Goal: Task Accomplishment & Management: Use online tool/utility

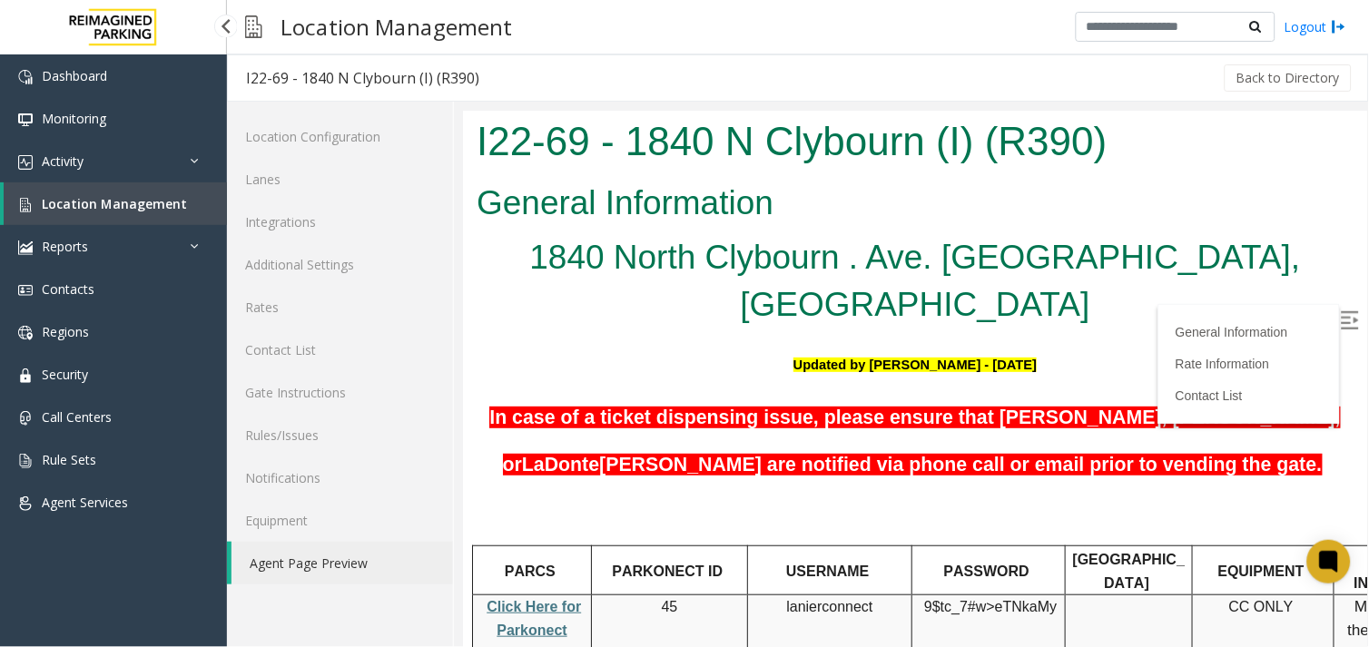
scroll to position [237, 0]
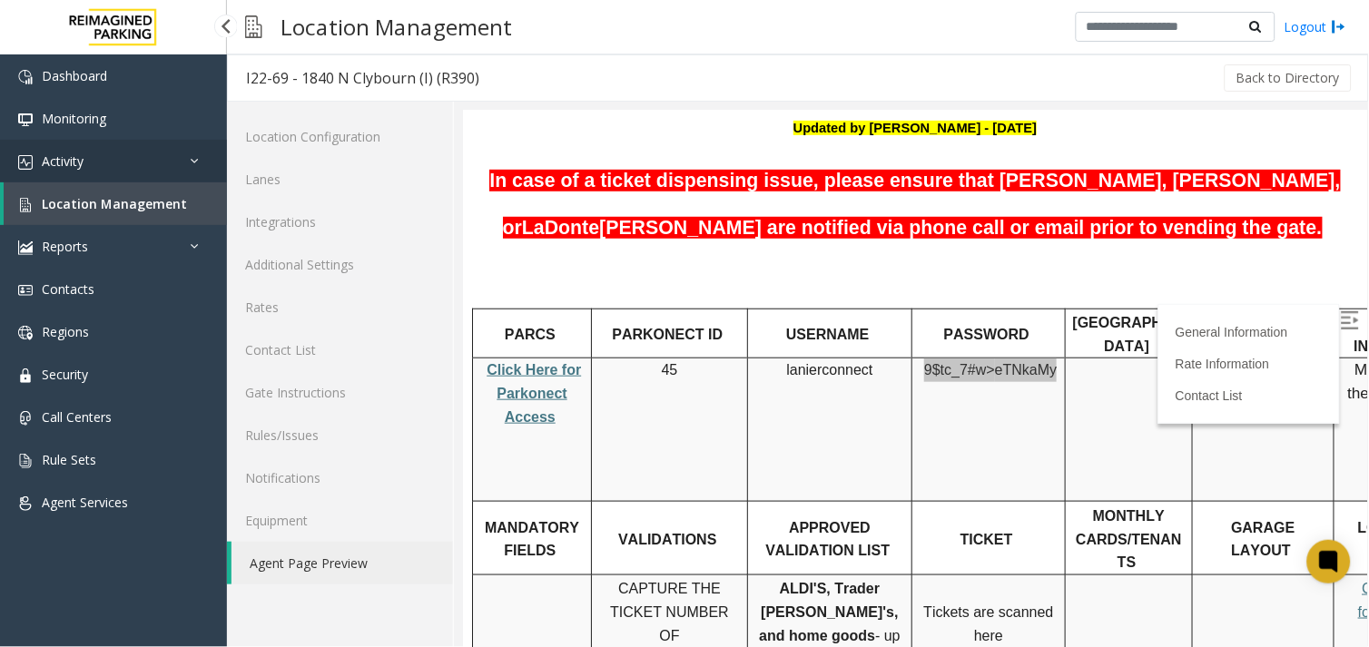
click at [143, 156] on link "Activity" at bounding box center [113, 161] width 227 height 43
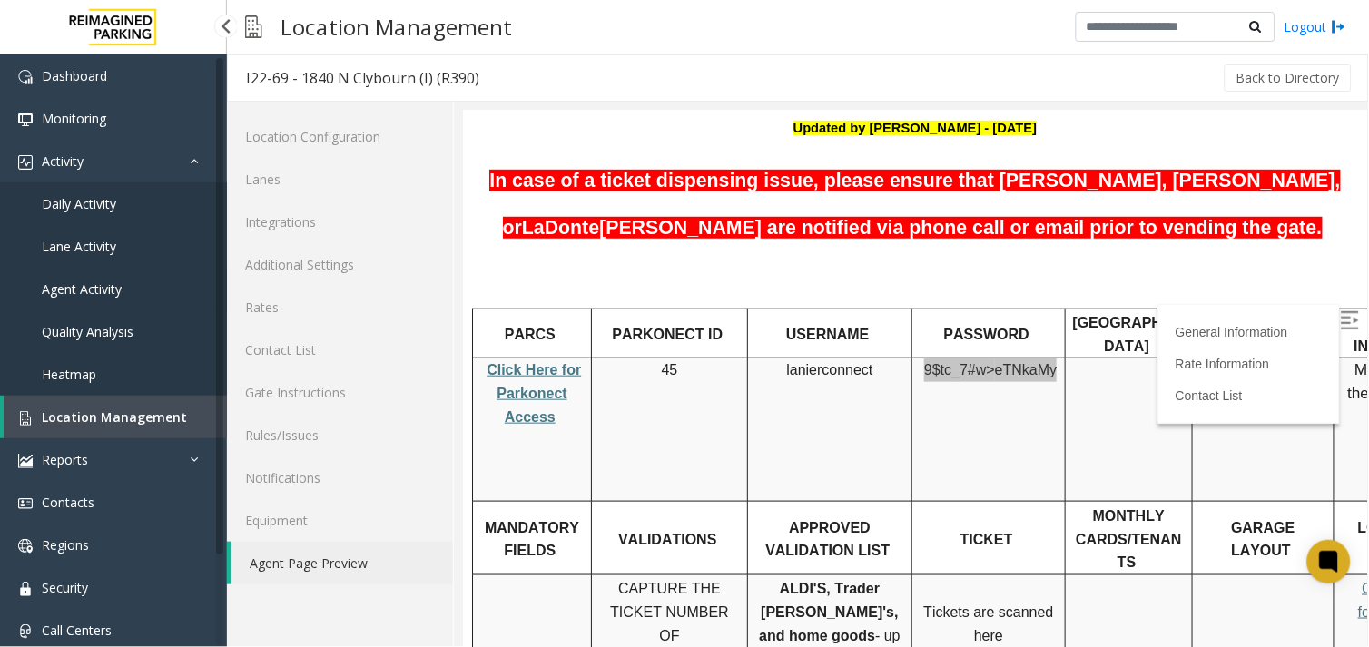
click at [96, 278] on link "Agent Activity" at bounding box center [113, 289] width 227 height 43
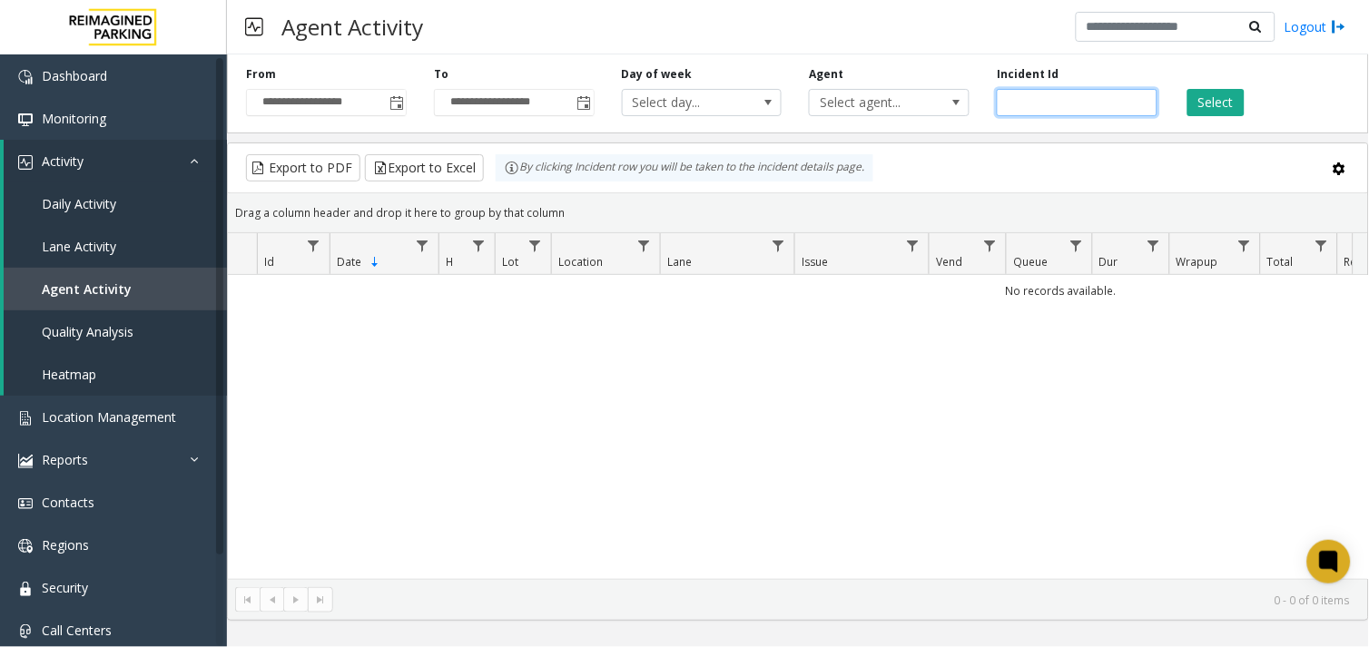
click at [1012, 103] on input "number" at bounding box center [1077, 102] width 161 height 27
paste input "*******"
type input "*******"
click at [1223, 104] on button "Select" at bounding box center [1216, 102] width 57 height 27
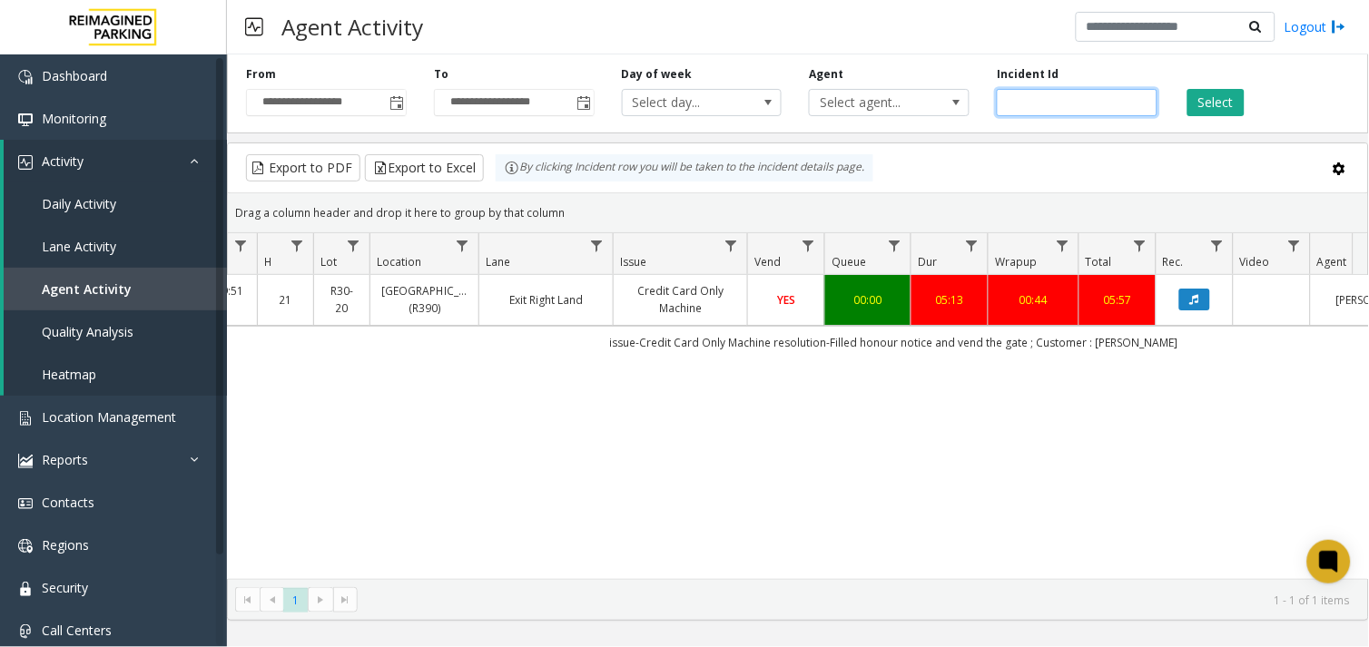
click at [1037, 104] on input "*******" at bounding box center [1077, 102] width 161 height 27
click at [1033, 104] on input "*******" at bounding box center [1077, 102] width 161 height 27
click at [1266, 98] on div "Select" at bounding box center [1265, 91] width 188 height 50
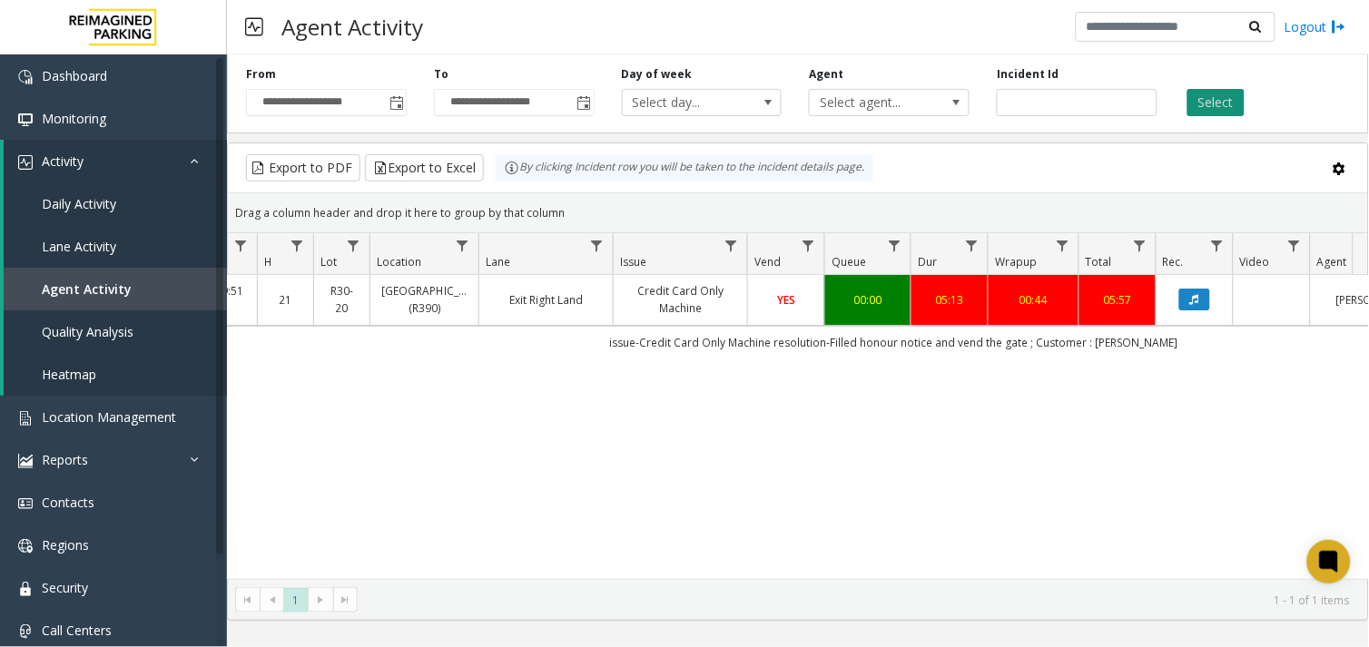
click at [1205, 103] on button "Select" at bounding box center [1216, 102] width 57 height 27
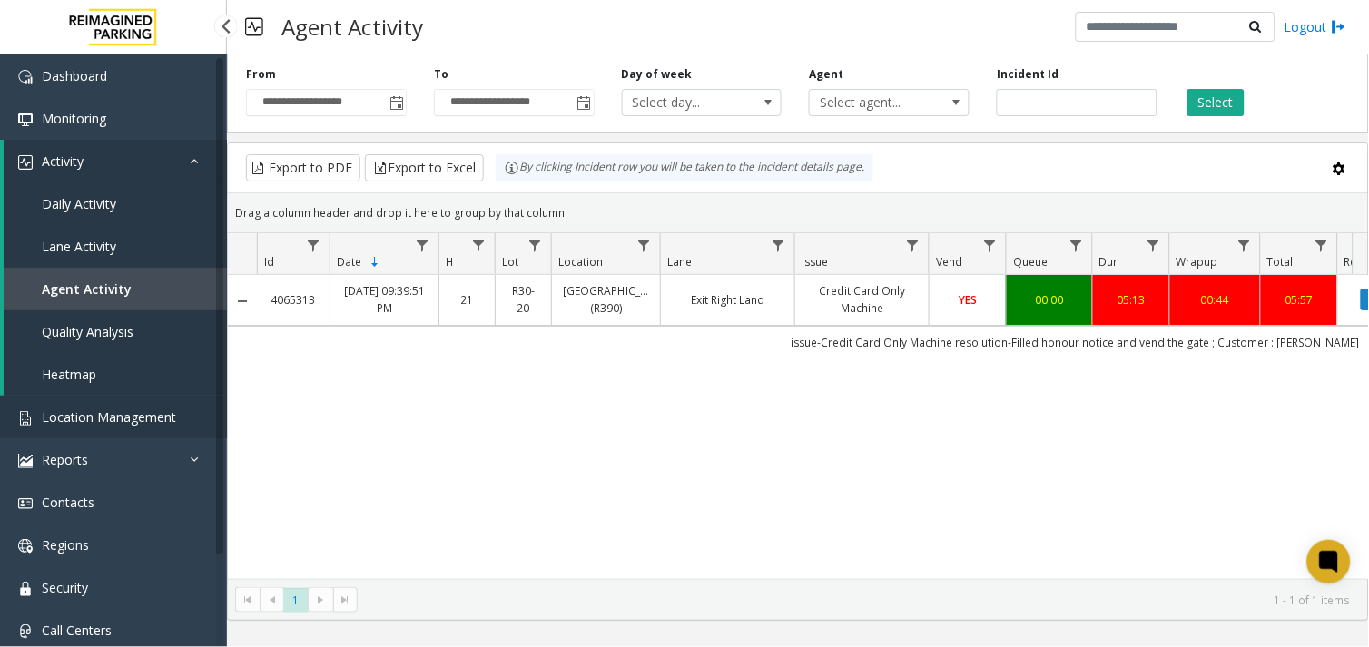
click at [148, 415] on span "Location Management" at bounding box center [109, 417] width 134 height 17
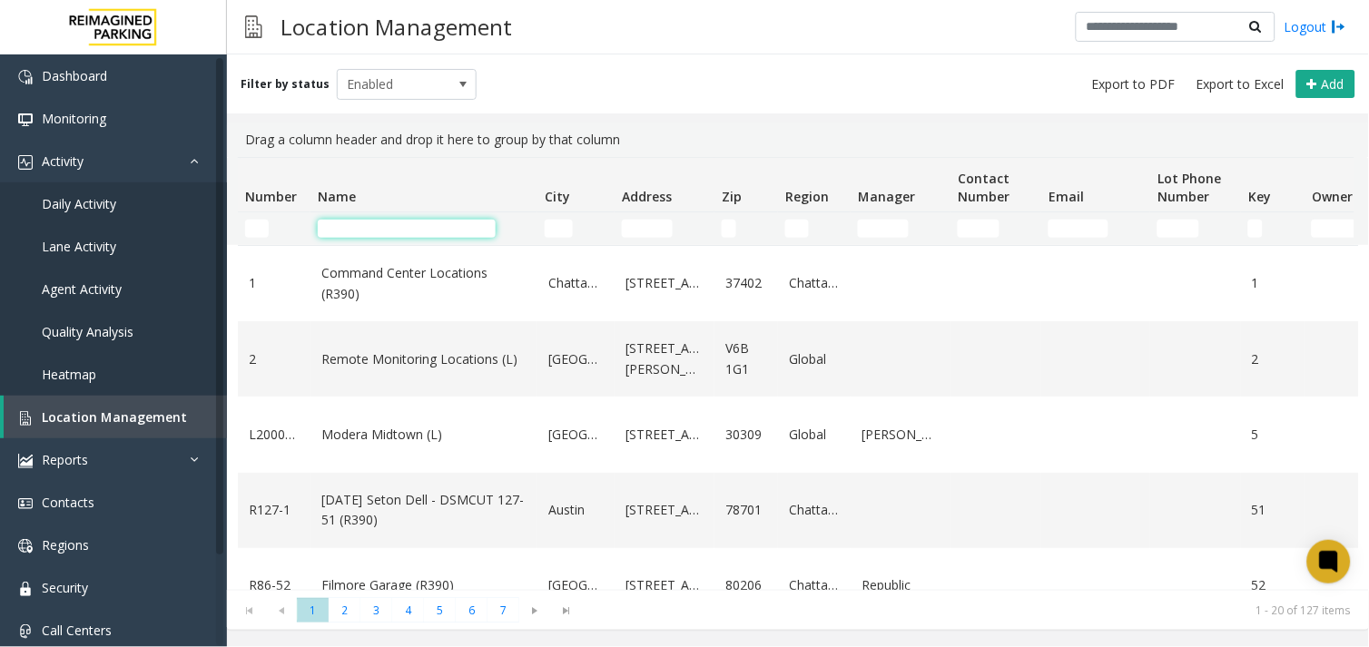
click at [423, 220] on input "Name Filter" at bounding box center [407, 229] width 178 height 18
type input "*"
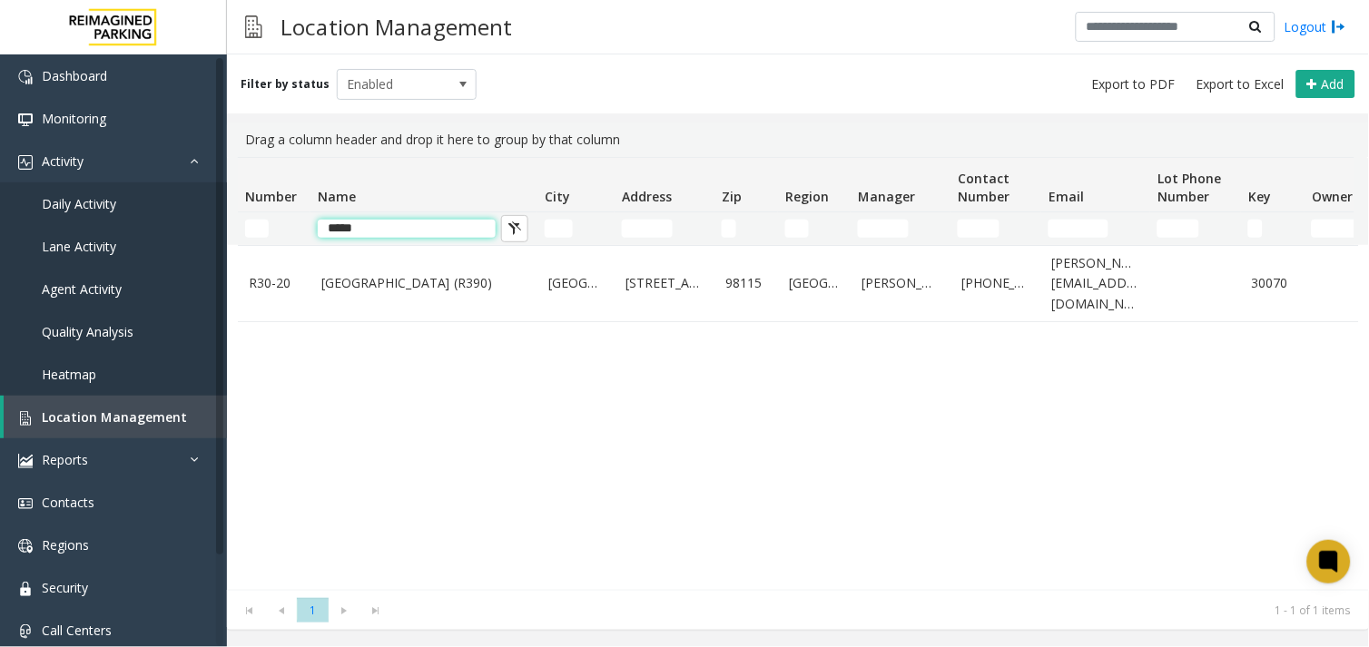
type input "*****"
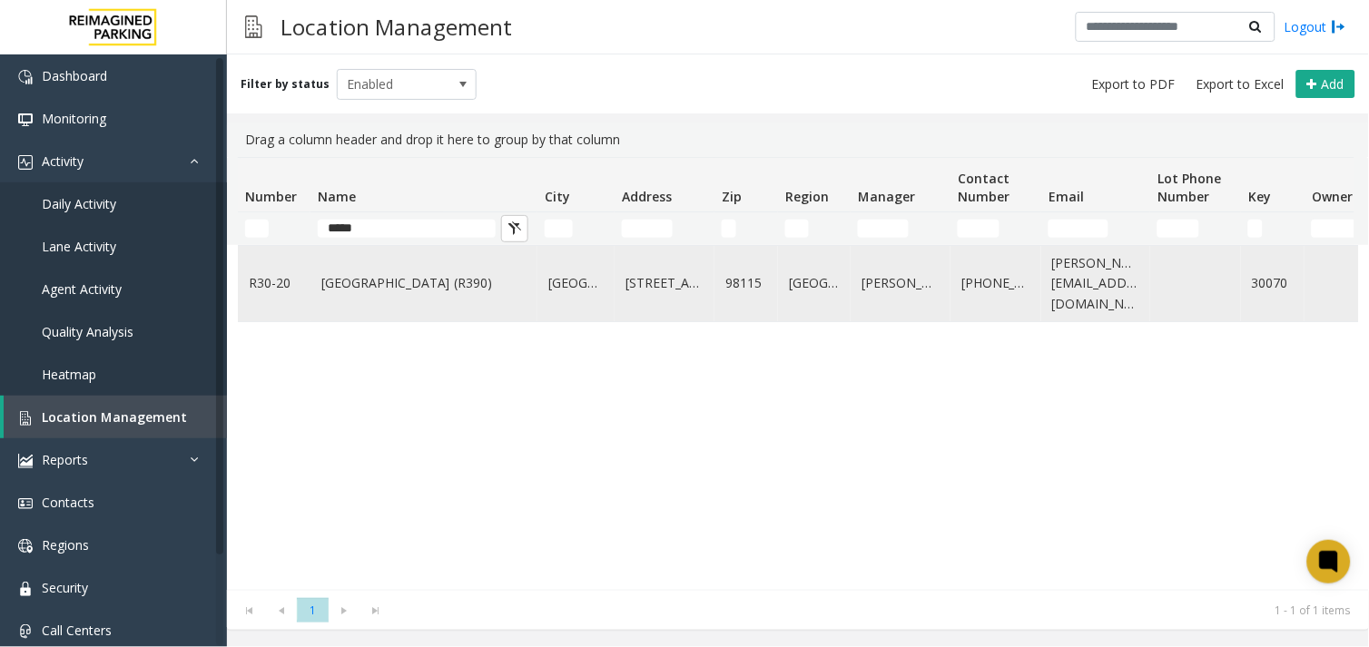
click at [423, 285] on link "[GEOGRAPHIC_DATA] (R390)" at bounding box center [423, 283] width 205 height 20
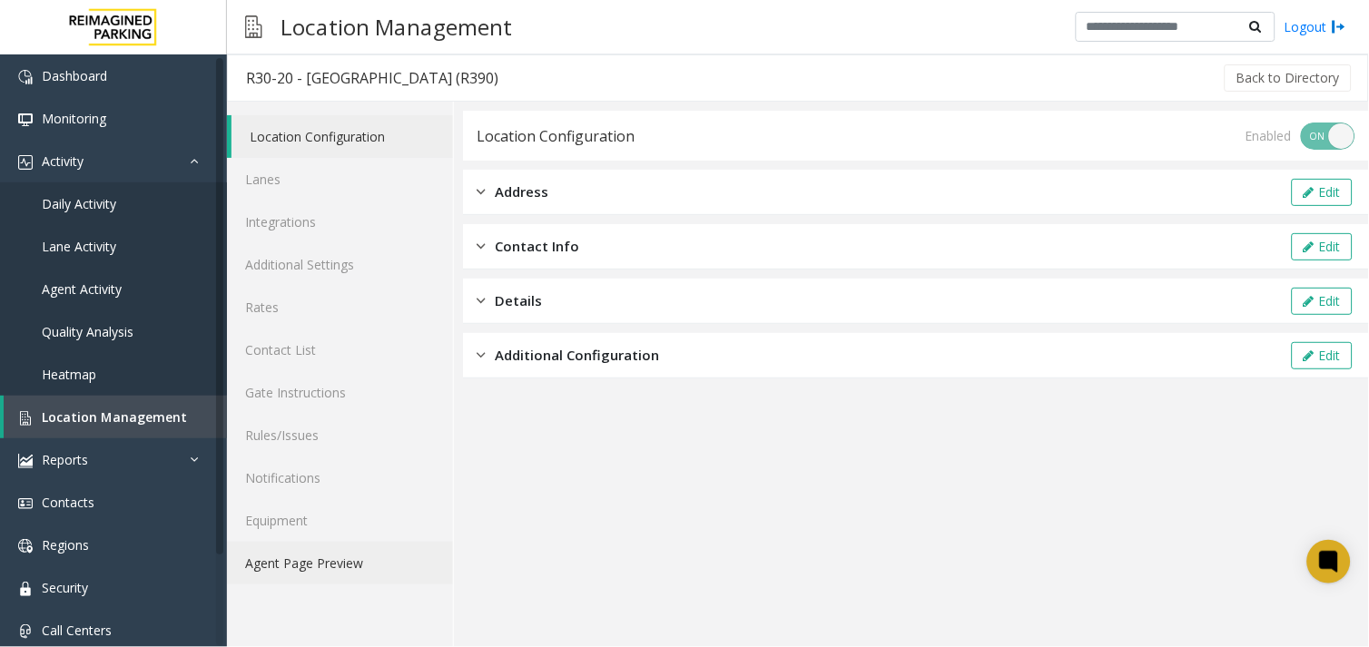
click at [364, 566] on link "Agent Page Preview" at bounding box center [340, 563] width 226 height 43
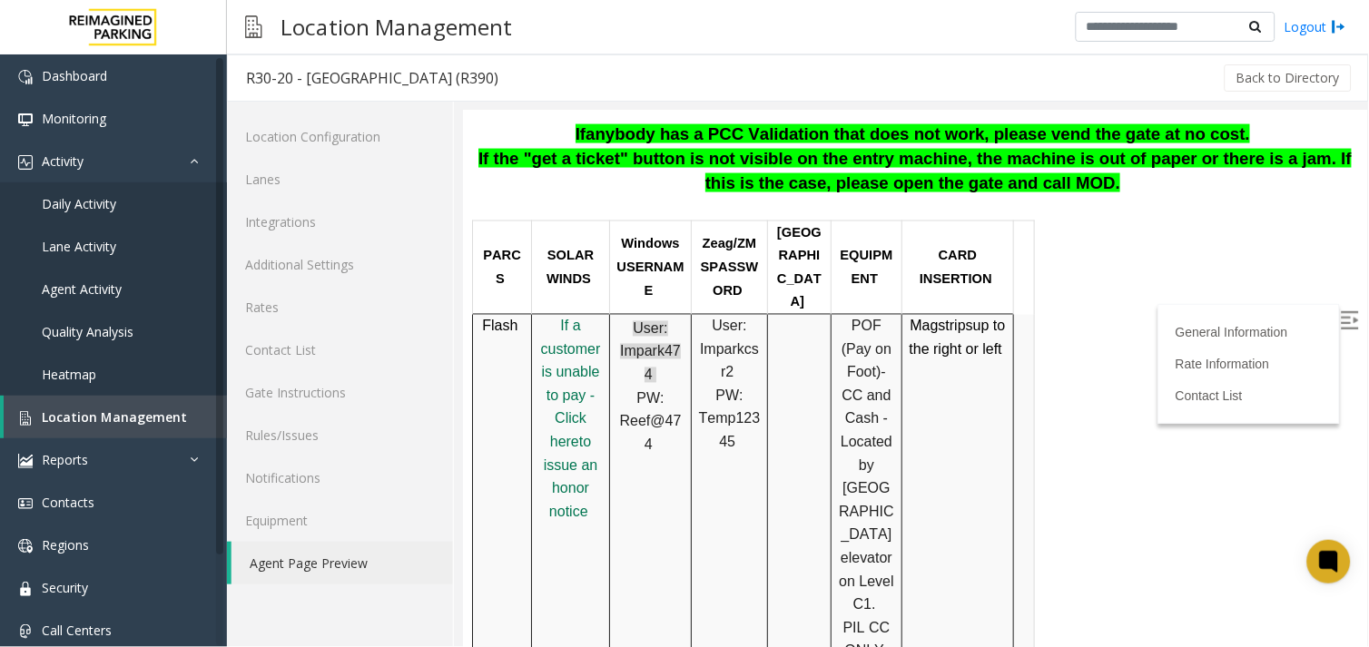
scroll to position [706, 0]
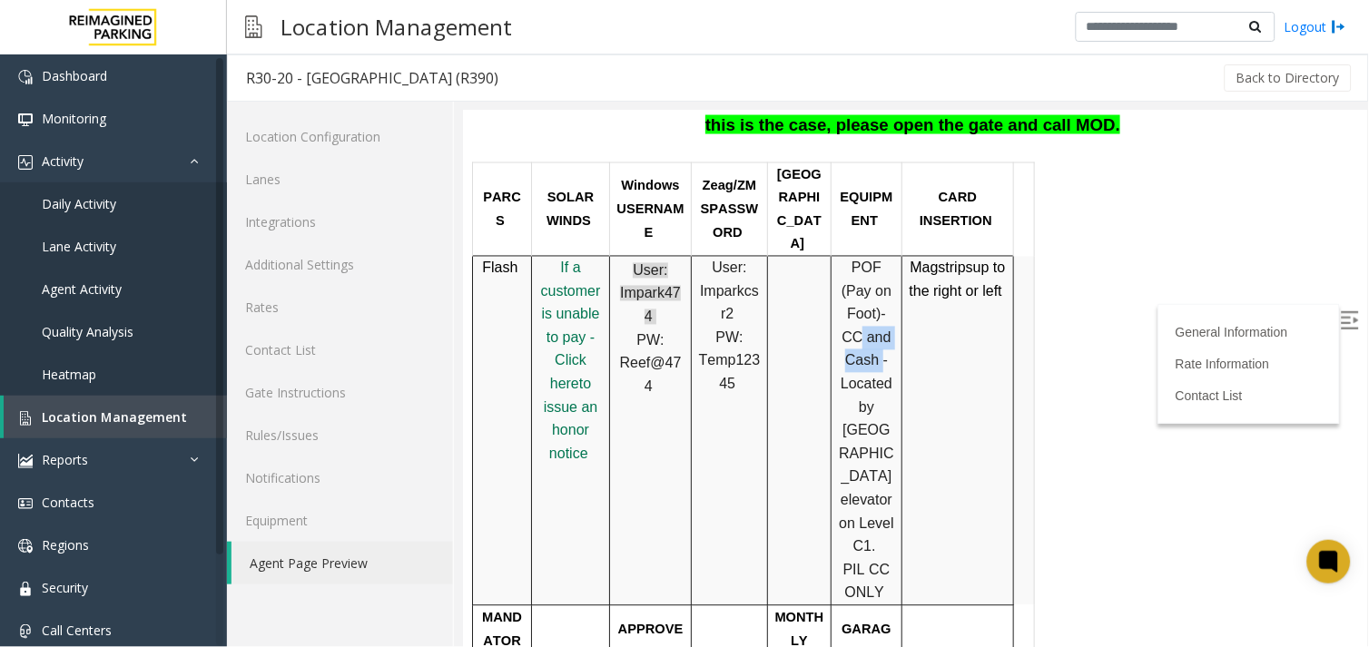
drag, startPoint x: 851, startPoint y: 275, endPoint x: 873, endPoint y: 303, distance: 35.6
click at [873, 306] on span "-CC and Cash -" at bounding box center [865, 337] width 49 height 62
drag, startPoint x: 873, startPoint y: 303, endPoint x: 863, endPoint y: 316, distance: 16.2
click at [863, 316] on p "POF (Pay on Foot) -CC and Cash - Located by Woodlawn Avenue elevator on Level C…" at bounding box center [865, 430] width 57 height 349
drag, startPoint x: 849, startPoint y: 279, endPoint x: 882, endPoint y: 304, distance: 41.4
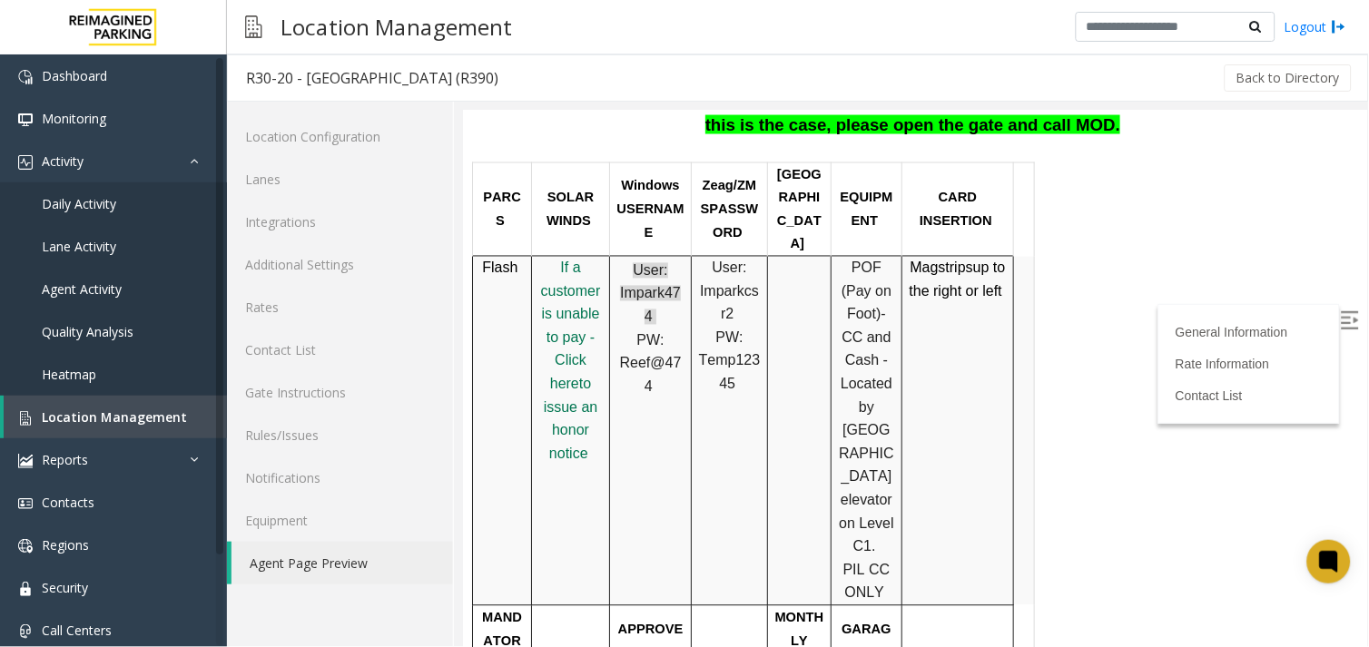
click at [882, 306] on span "-CC and Cash -" at bounding box center [865, 337] width 49 height 62
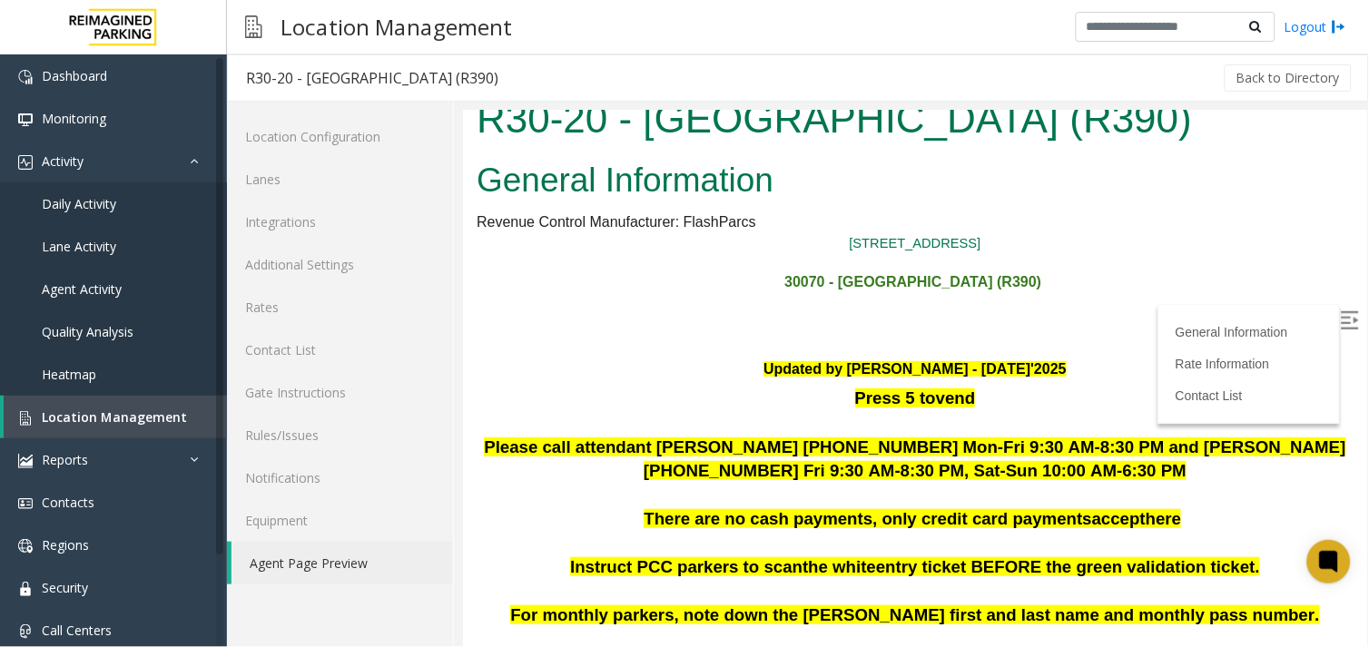
scroll to position [0, 0]
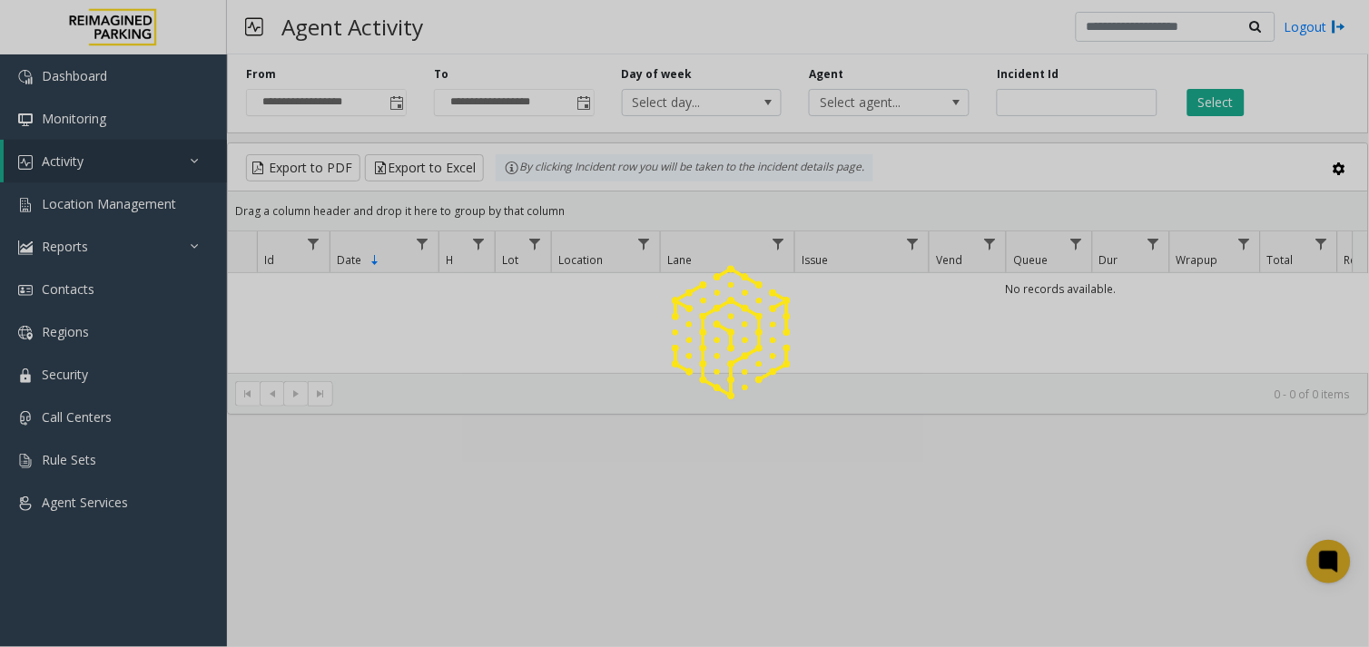
click at [154, 204] on div at bounding box center [684, 323] width 1369 height 647
click at [154, 204] on span "Location Management" at bounding box center [109, 203] width 134 height 17
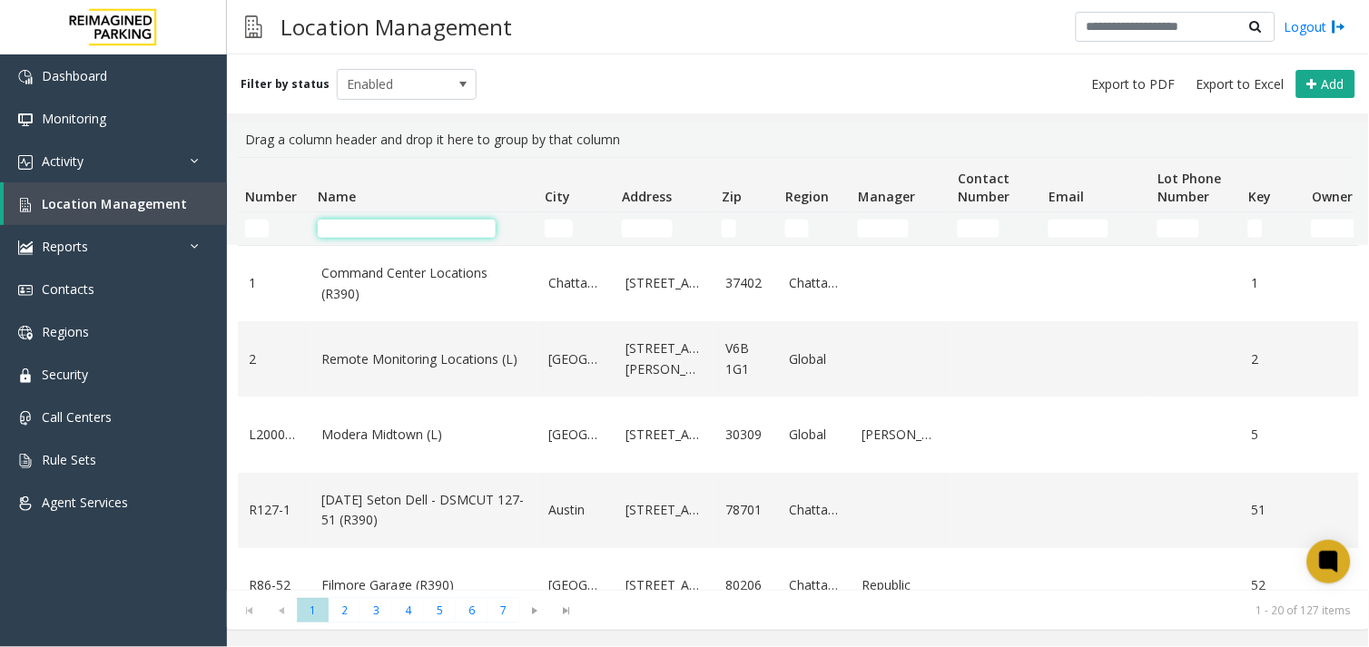
click at [398, 231] on input "Name Filter" at bounding box center [407, 229] width 178 height 18
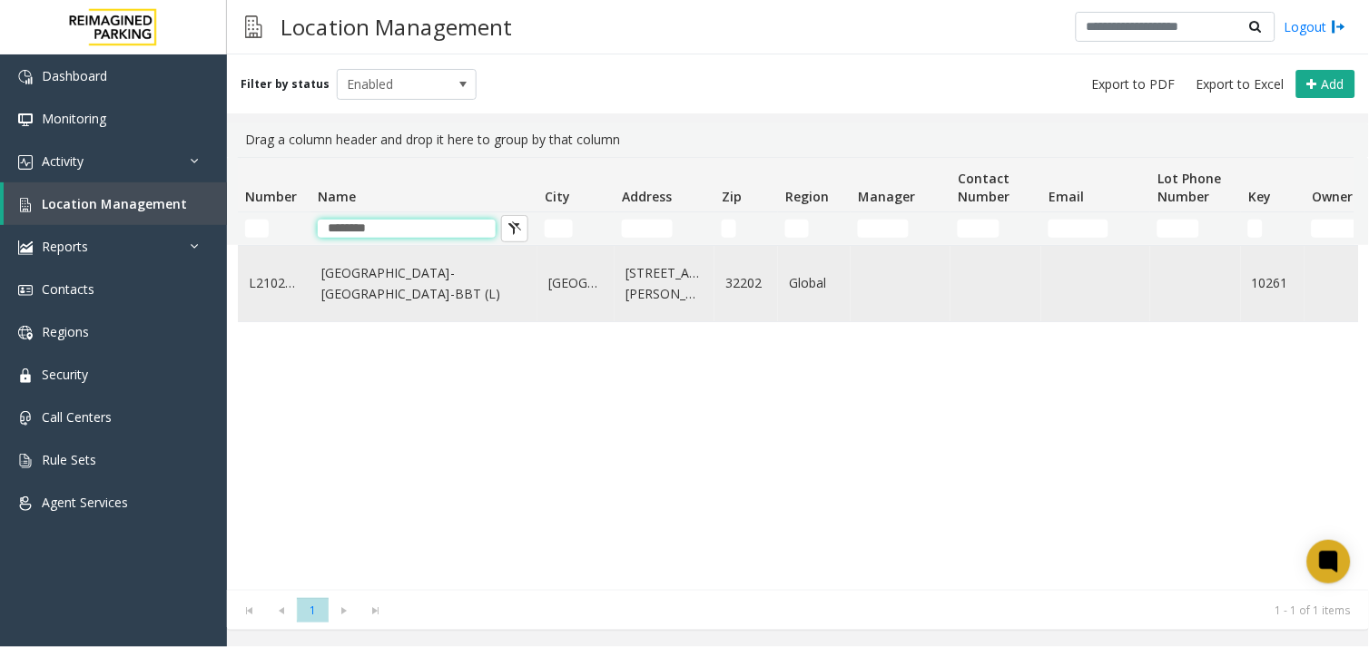
type input "********"
click at [406, 301] on td "[GEOGRAPHIC_DATA]-[GEOGRAPHIC_DATA]-BBT (L)" at bounding box center [424, 283] width 227 height 75
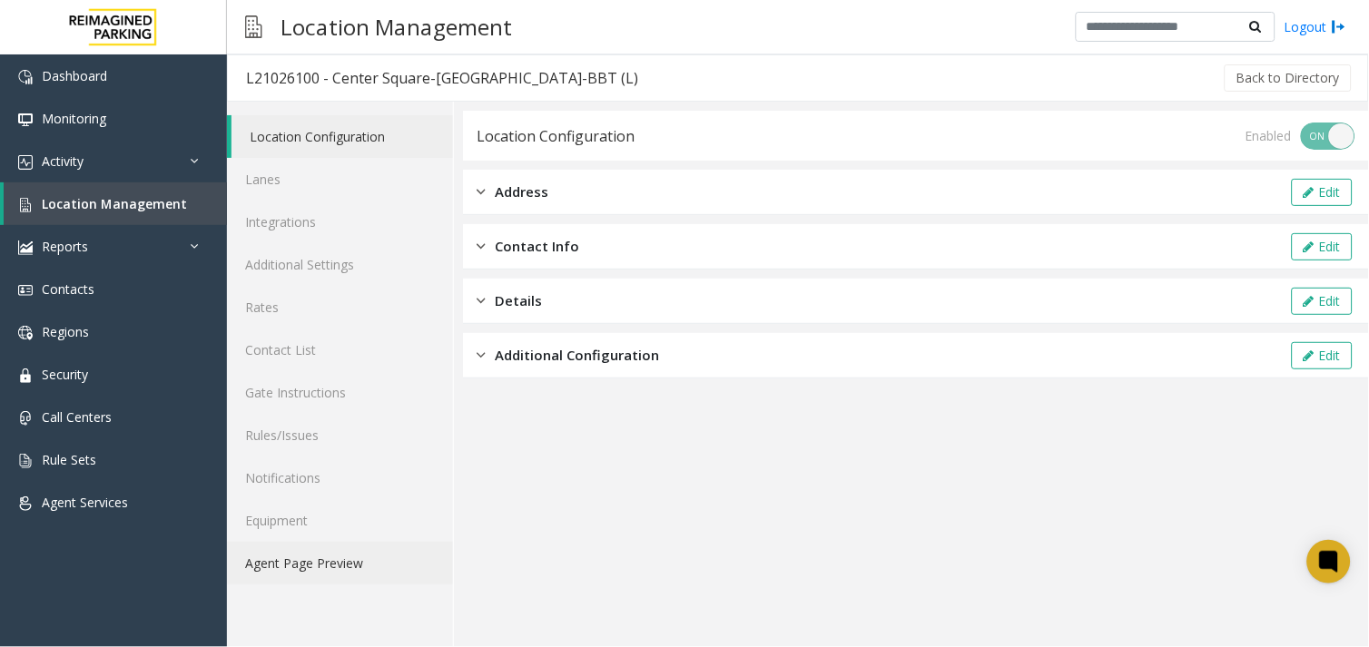
click at [360, 565] on link "Agent Page Preview" at bounding box center [340, 563] width 226 height 43
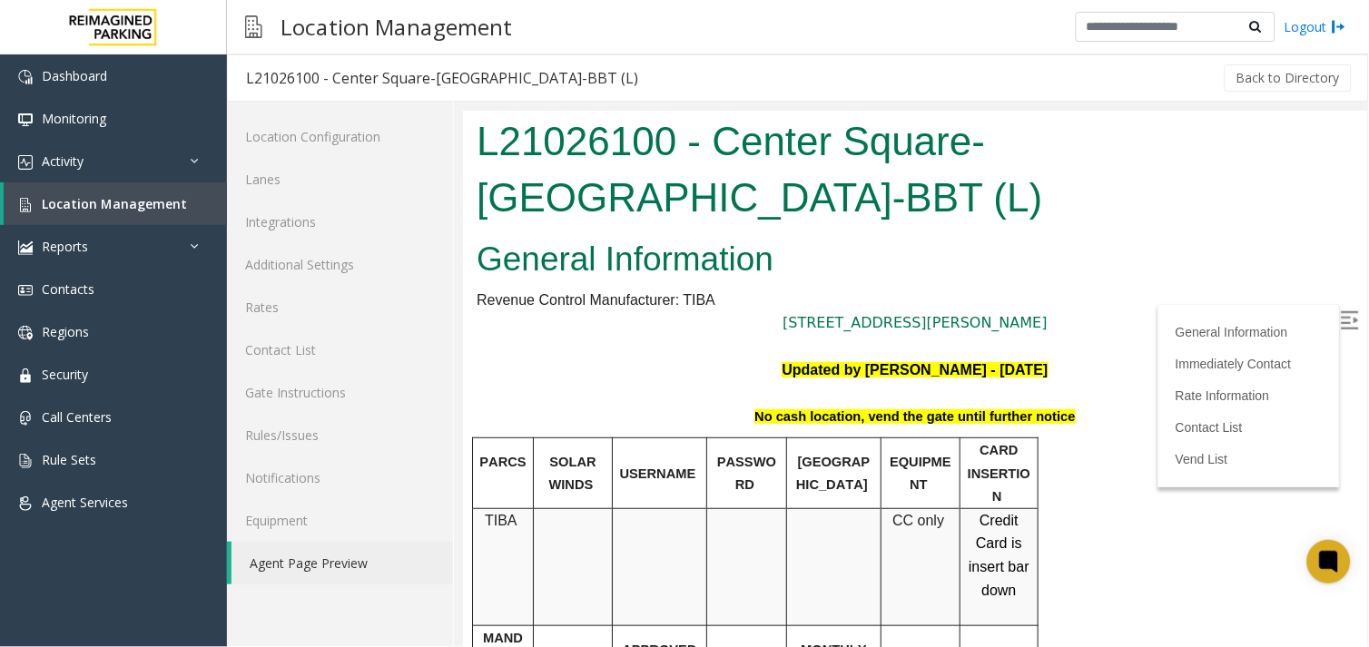
click at [1340, 313] on img at bounding box center [1349, 320] width 18 height 18
click at [136, 179] on link "Activity" at bounding box center [113, 161] width 227 height 43
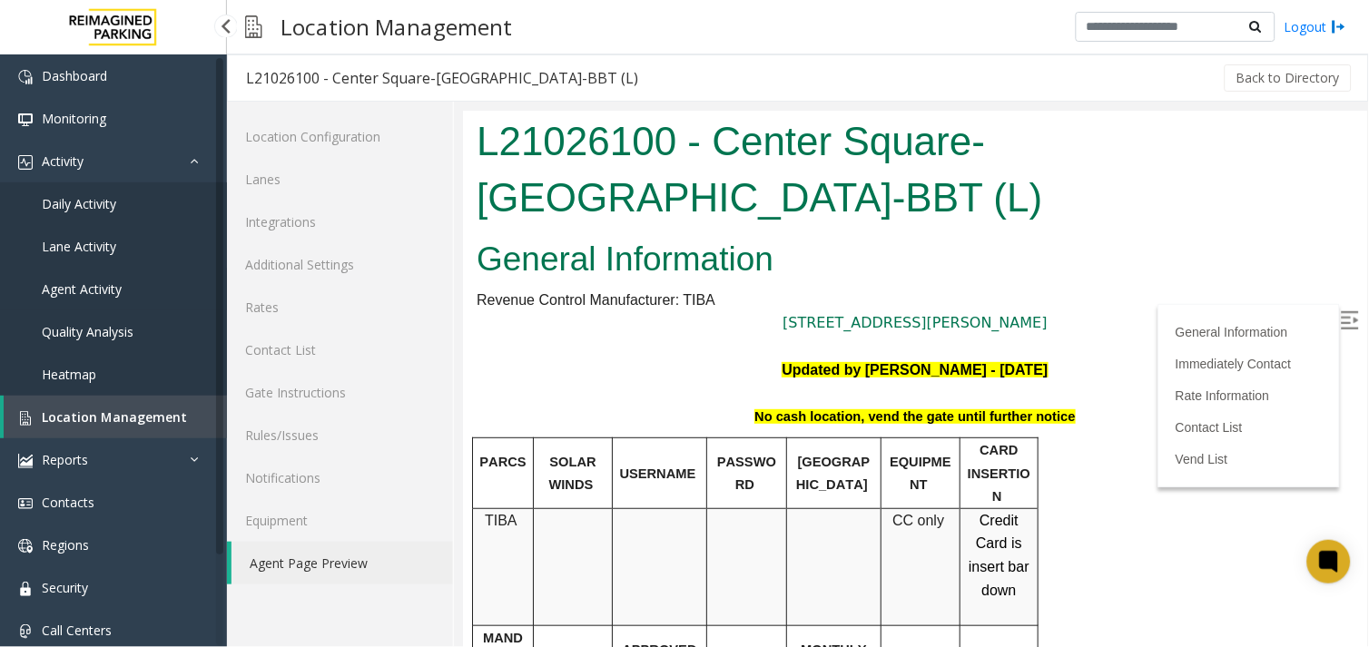
click at [104, 287] on span "Agent Activity" at bounding box center [82, 289] width 80 height 17
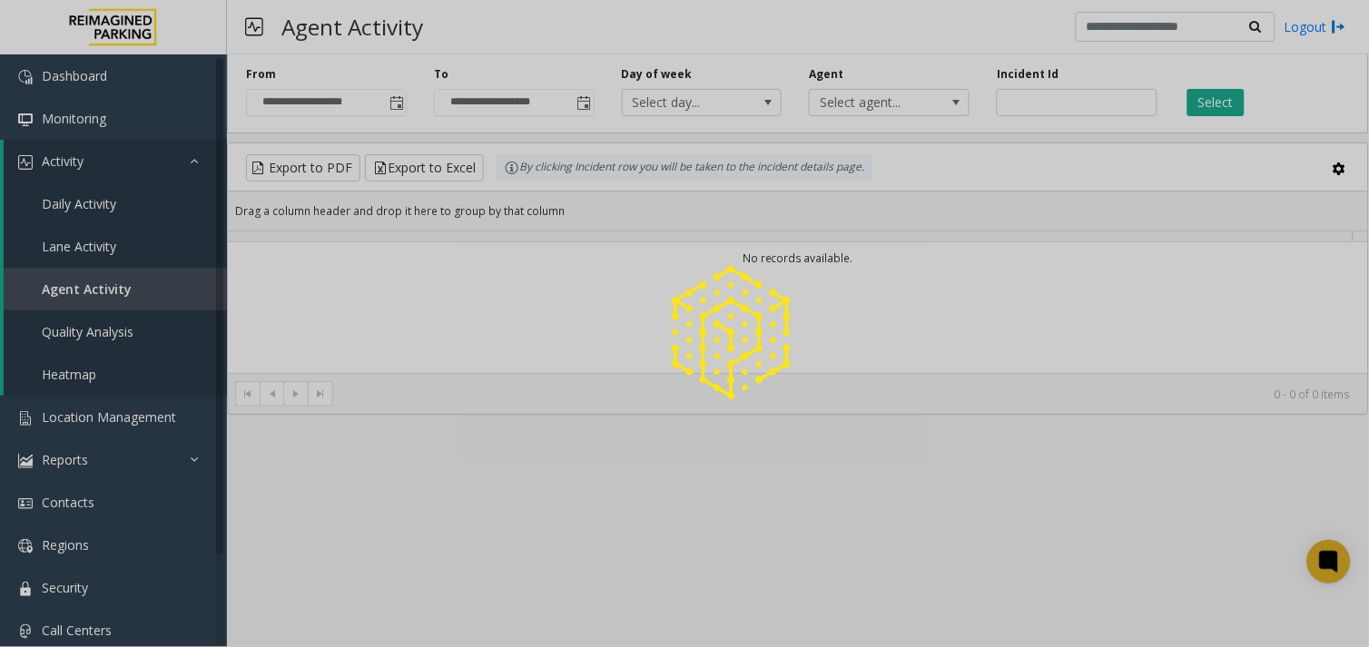
click at [1092, 98] on div at bounding box center [684, 323] width 1369 height 647
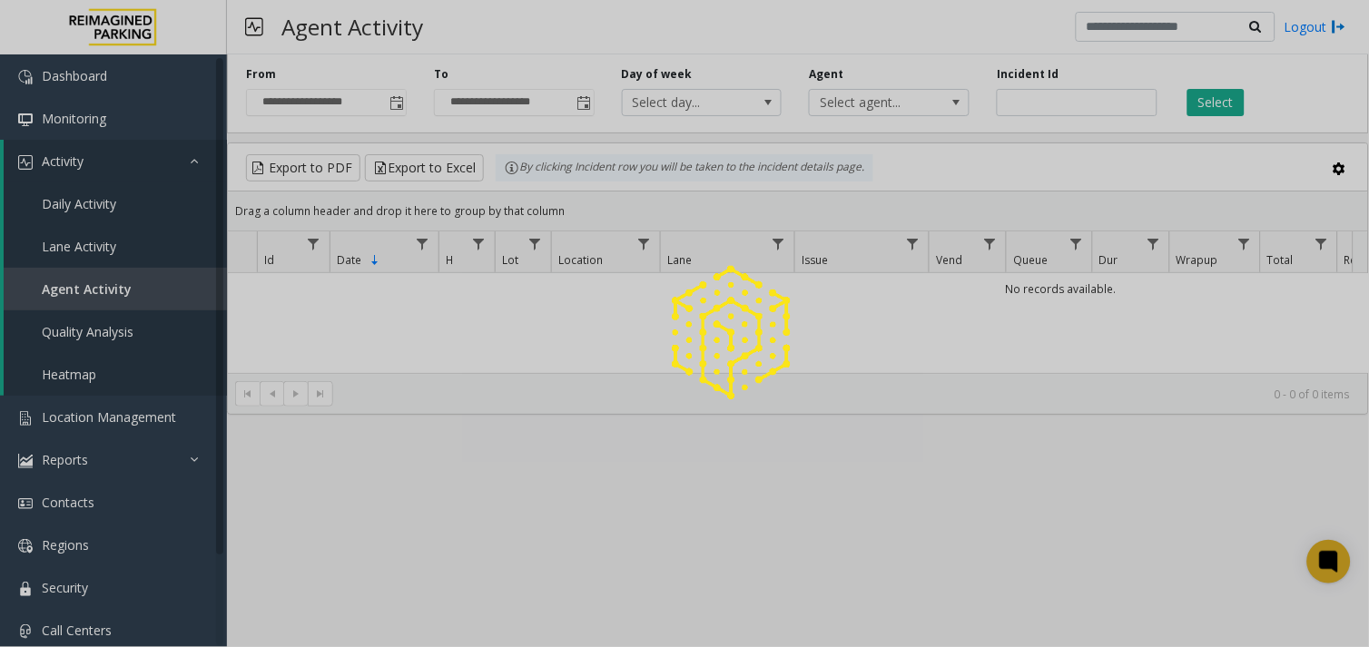
click at [1092, 98] on div at bounding box center [684, 323] width 1369 height 647
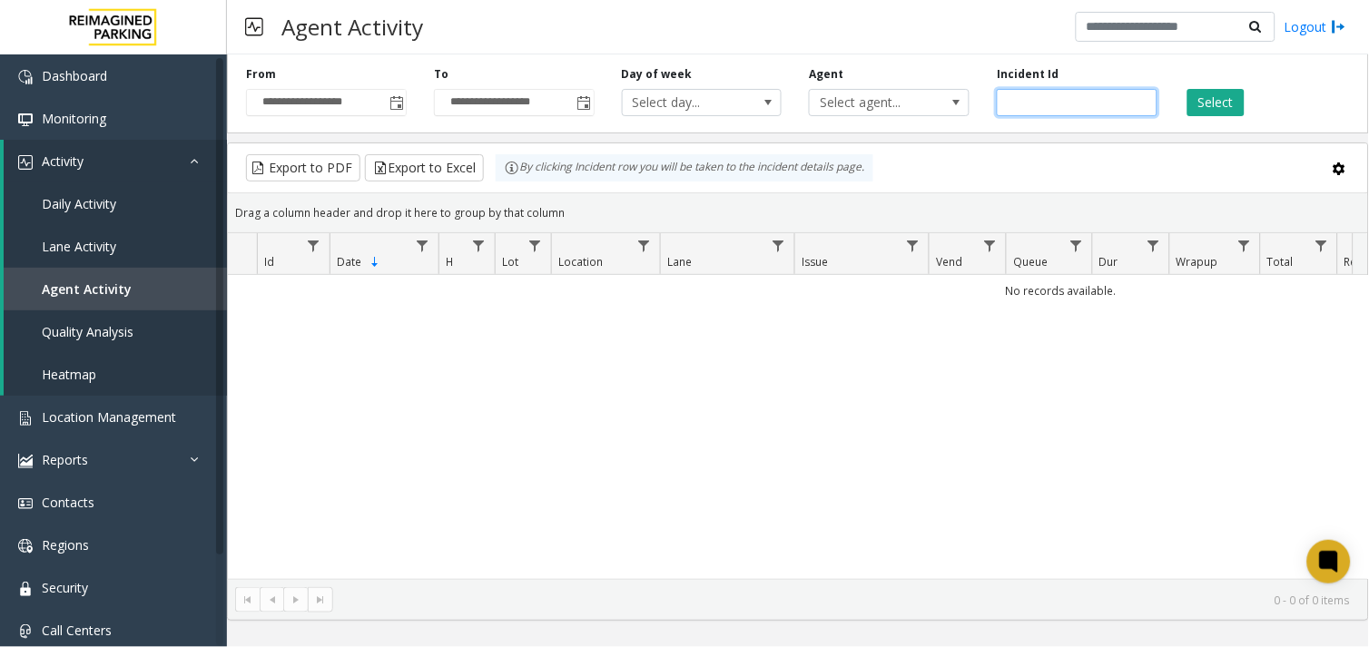
click at [1097, 105] on input "number" at bounding box center [1077, 102] width 161 height 27
paste input "*******"
type input "*******"
click at [1232, 96] on button "Select" at bounding box center [1216, 102] width 57 height 27
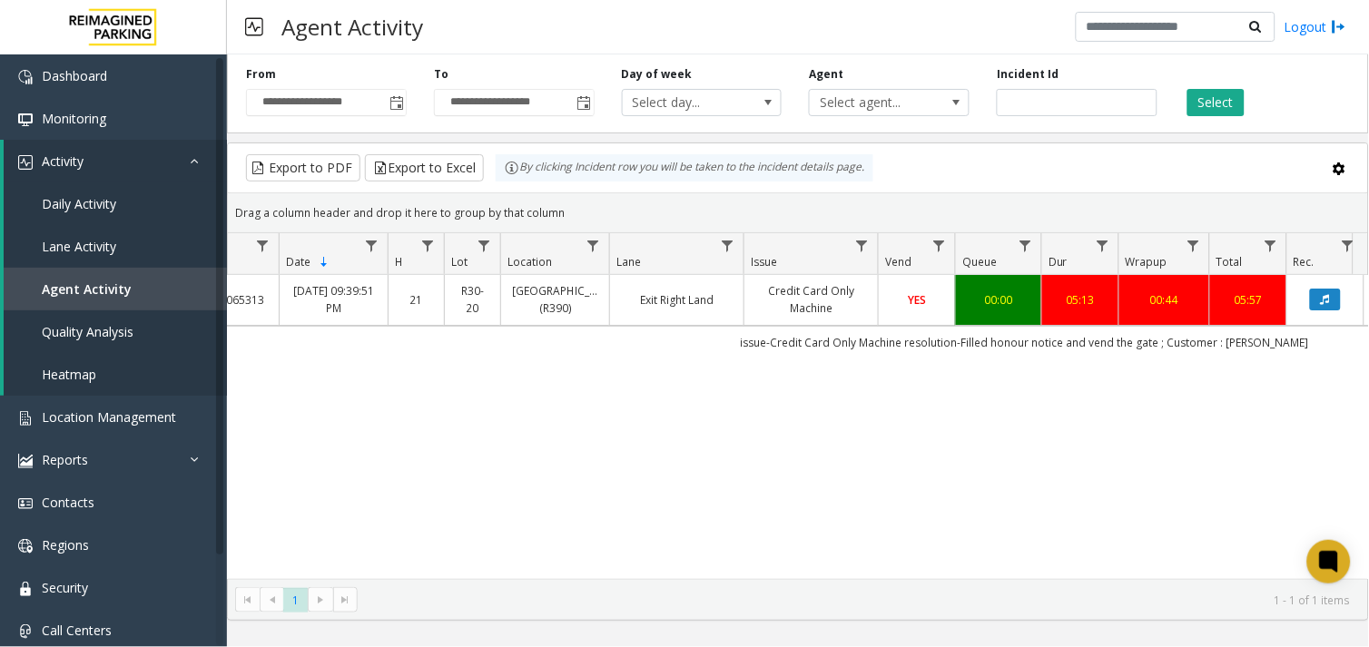
scroll to position [0, 40]
